Goal: Information Seeking & Learning: Learn about a topic

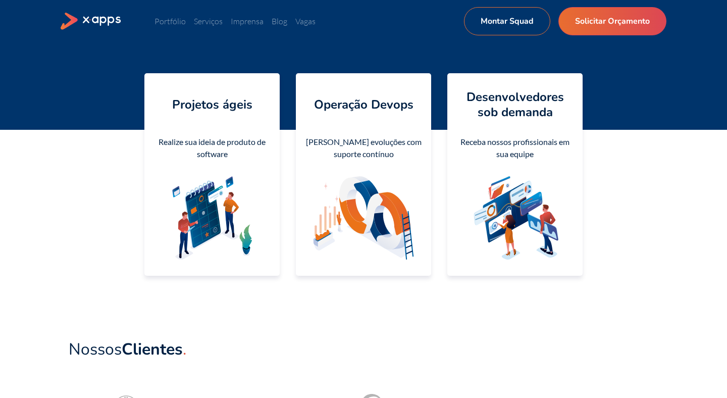
click at [181, 27] on div "Portfólio Serviços Imprensa Blog Vagas Montar Squad Solicitar Orçamento Montar …" at bounding box center [364, 21] width 606 height 28
click at [177, 24] on link "Portfólio" at bounding box center [170, 21] width 31 height 10
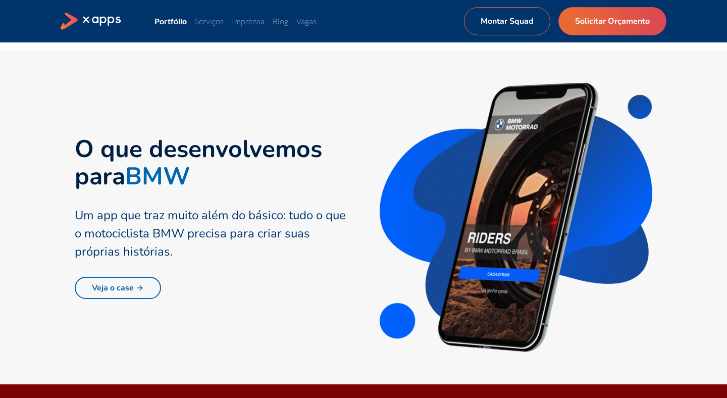
scroll to position [497, 0]
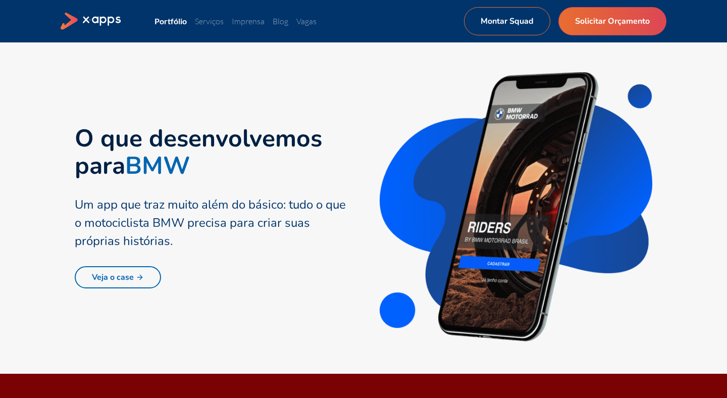
click at [183, 205] on div "Um app que traz muito além do básico: tudo o que o motociclista BMW precisa par…" at bounding box center [211, 222] width 273 height 55
click at [128, 287] on link "Veja o case" at bounding box center [118, 277] width 86 height 22
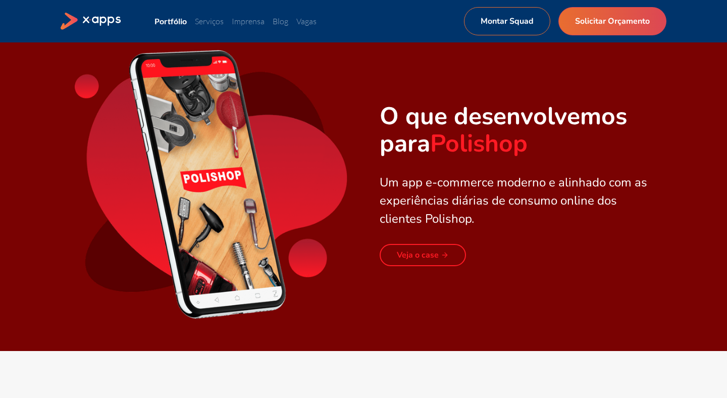
click at [445, 249] on link "Veja o case" at bounding box center [423, 255] width 86 height 22
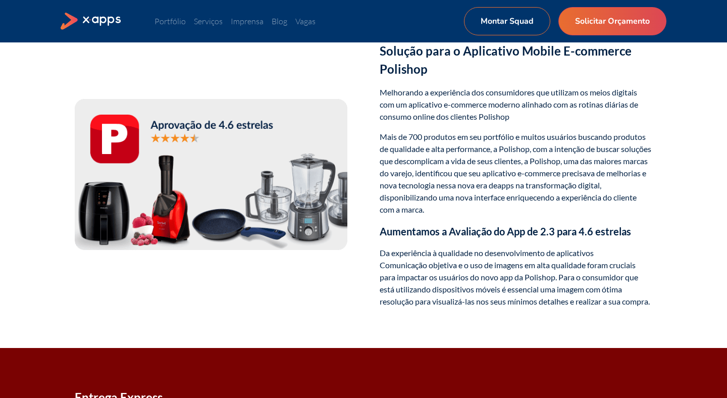
scroll to position [324, 0]
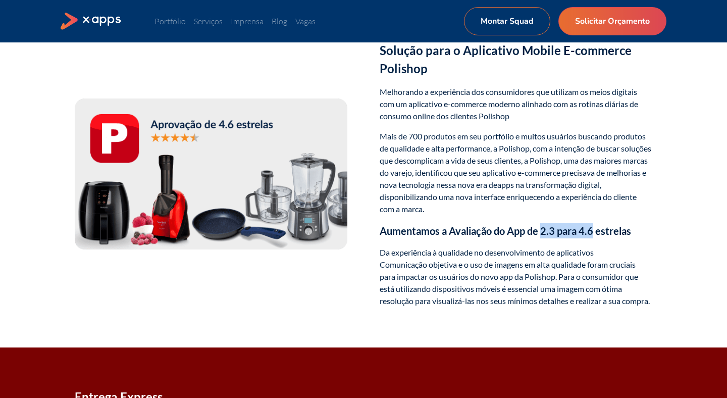
drag, startPoint x: 543, startPoint y: 225, endPoint x: 593, endPoint y: 233, distance: 51.1
click at [593, 233] on h3 "Aumentamos a Avaliação do App de 2.3 para 4.6 estrelas" at bounding box center [516, 230] width 273 height 15
click at [637, 237] on h3 "Aumentamos a Avaliação do App de 2.3 para 4.6 estrelas" at bounding box center [516, 230] width 273 height 15
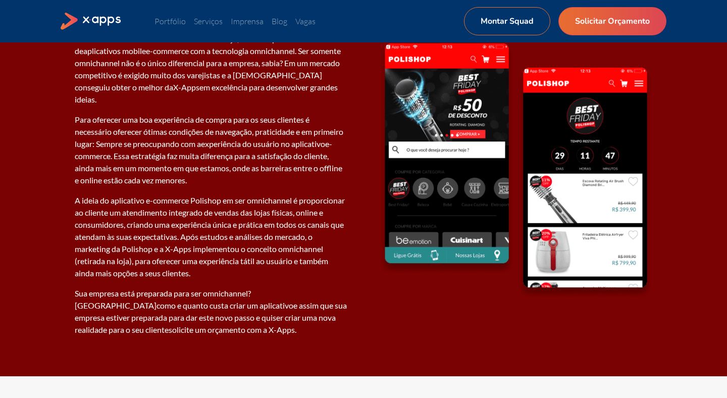
scroll to position [1323, 0]
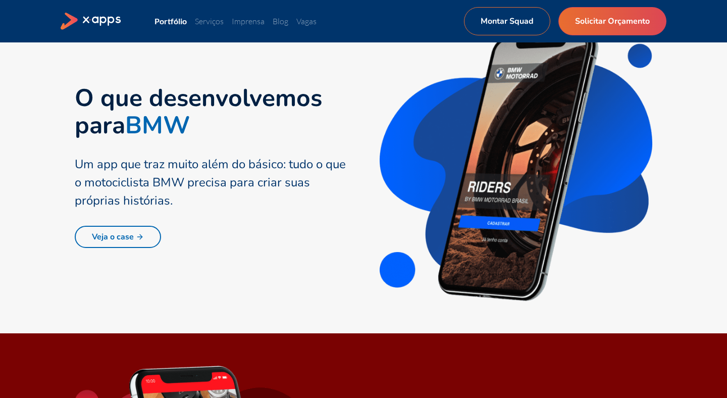
click at [136, 228] on link "Veja o case" at bounding box center [118, 237] width 86 height 22
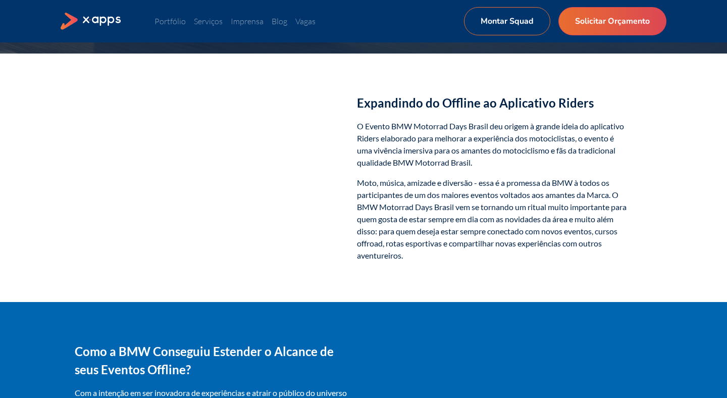
scroll to position [282, 0]
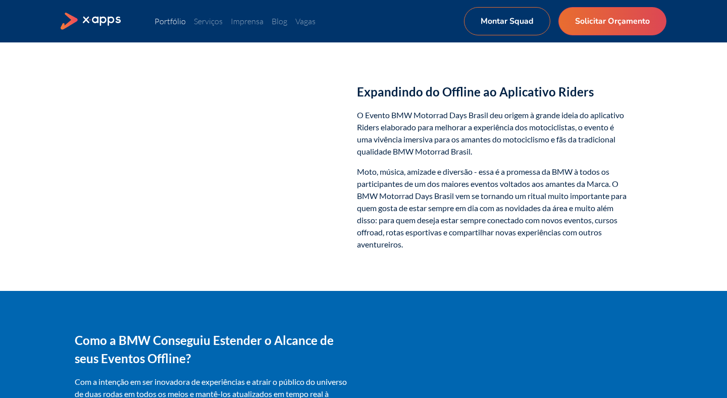
click at [180, 22] on link "Portfólio" at bounding box center [170, 21] width 31 height 10
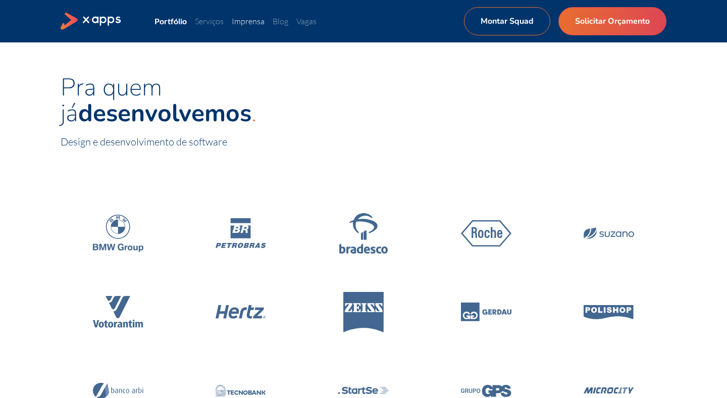
click at [251, 23] on link "Imprensa" at bounding box center [248, 21] width 33 height 10
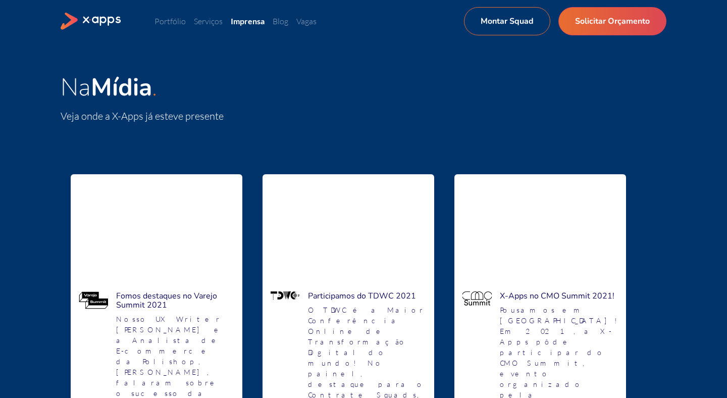
click at [114, 21] on icon at bounding box center [102, 21] width 39 height 10
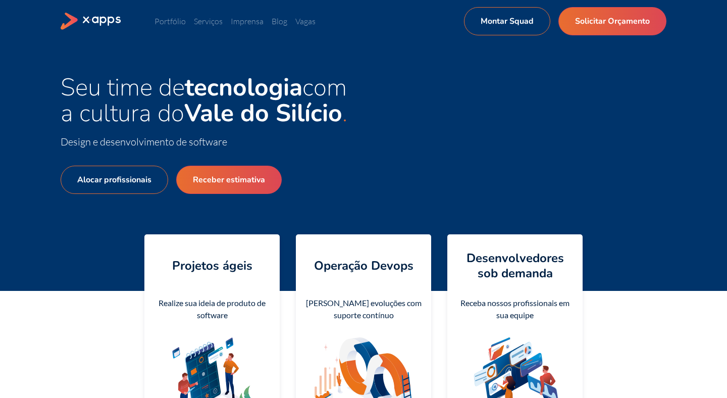
scroll to position [16, 0]
